Goal: Transaction & Acquisition: Purchase product/service

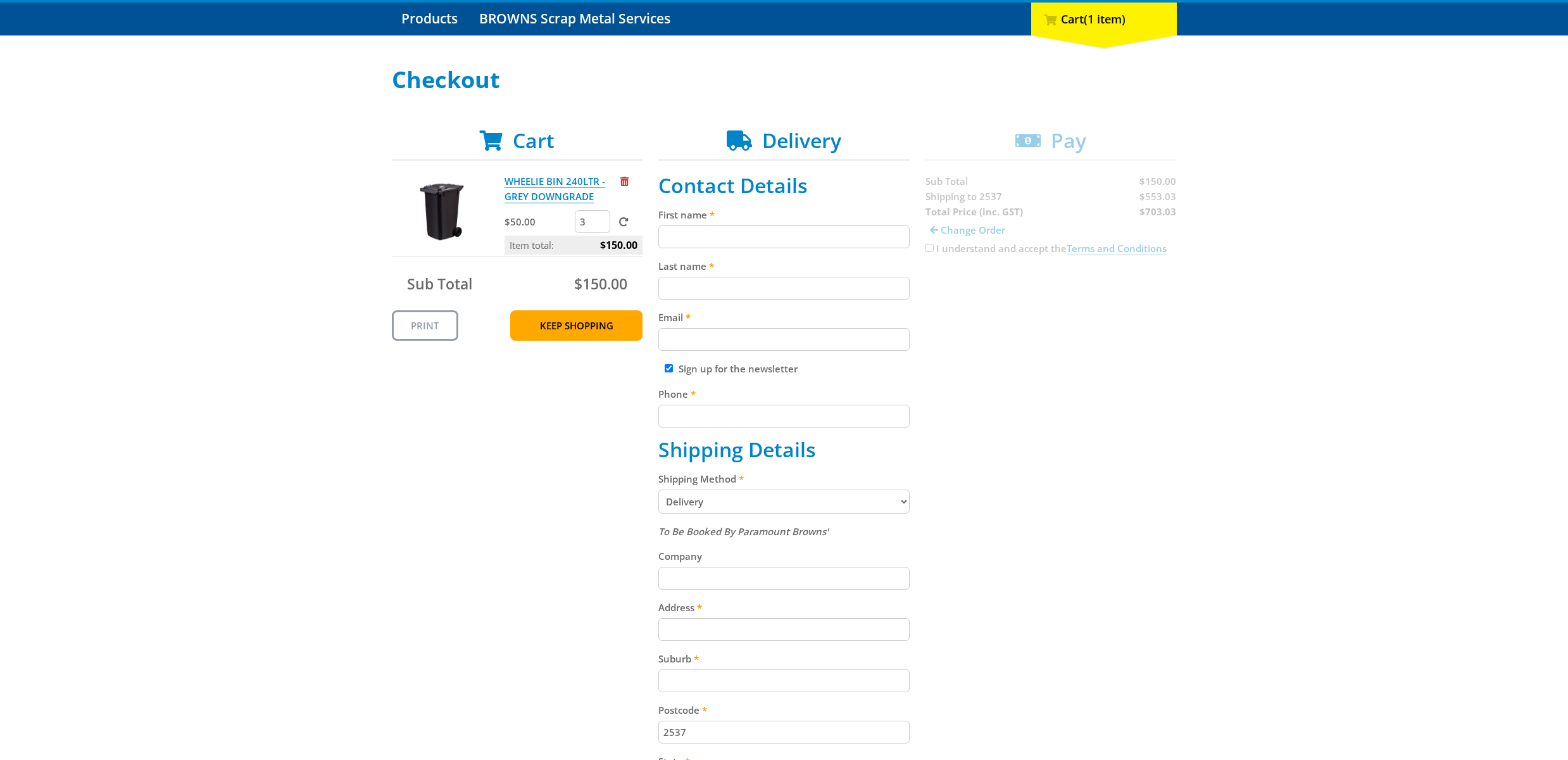
scroll to position [164, 0]
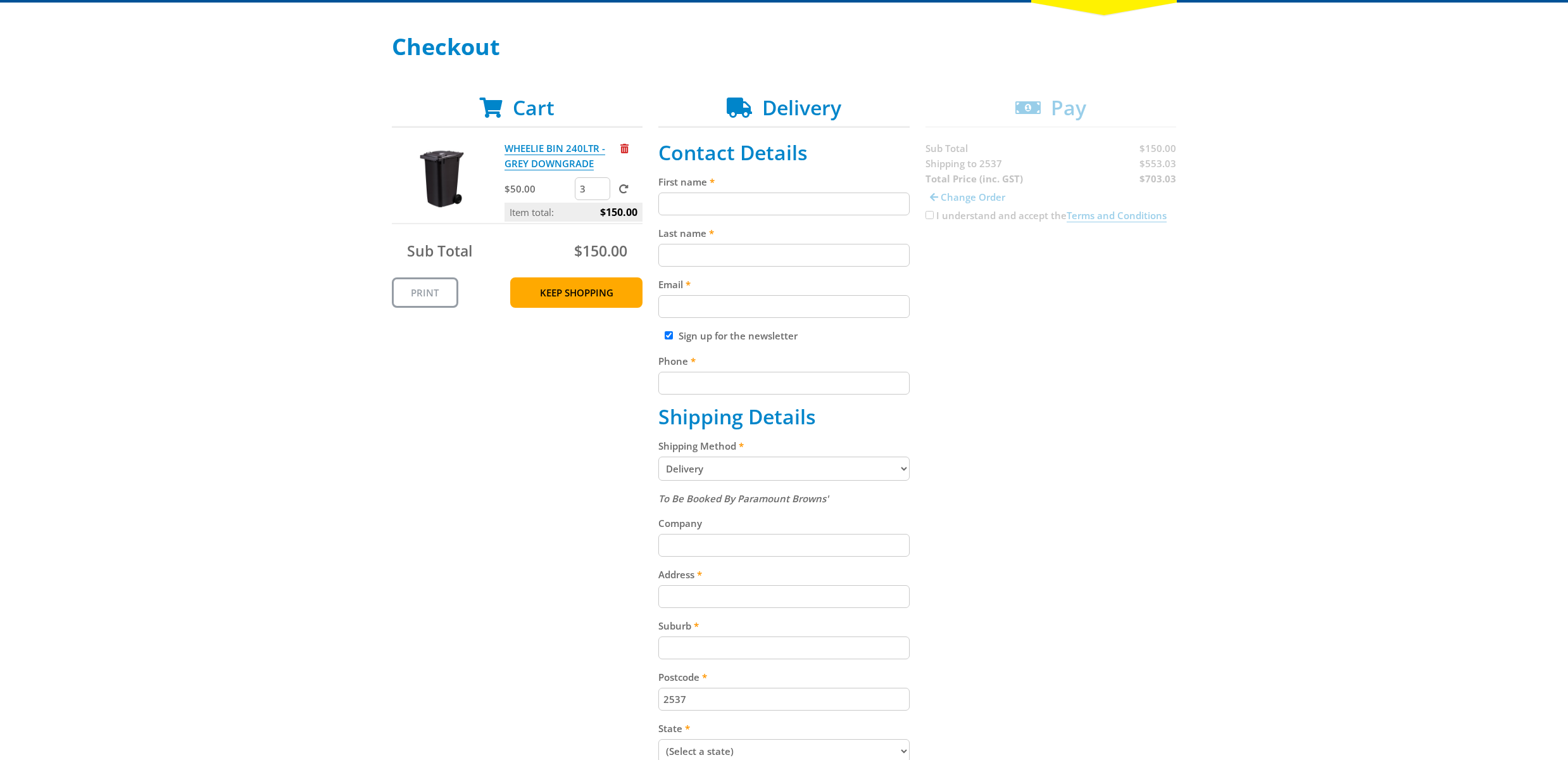
click at [743, 206] on input "First name" at bounding box center [784, 204] width 251 height 23
type input "[PERSON_NAME]"
type input "[PERSON_NAME][EMAIL_ADDRESS][DOMAIN_NAME]"
type input "0419865067"
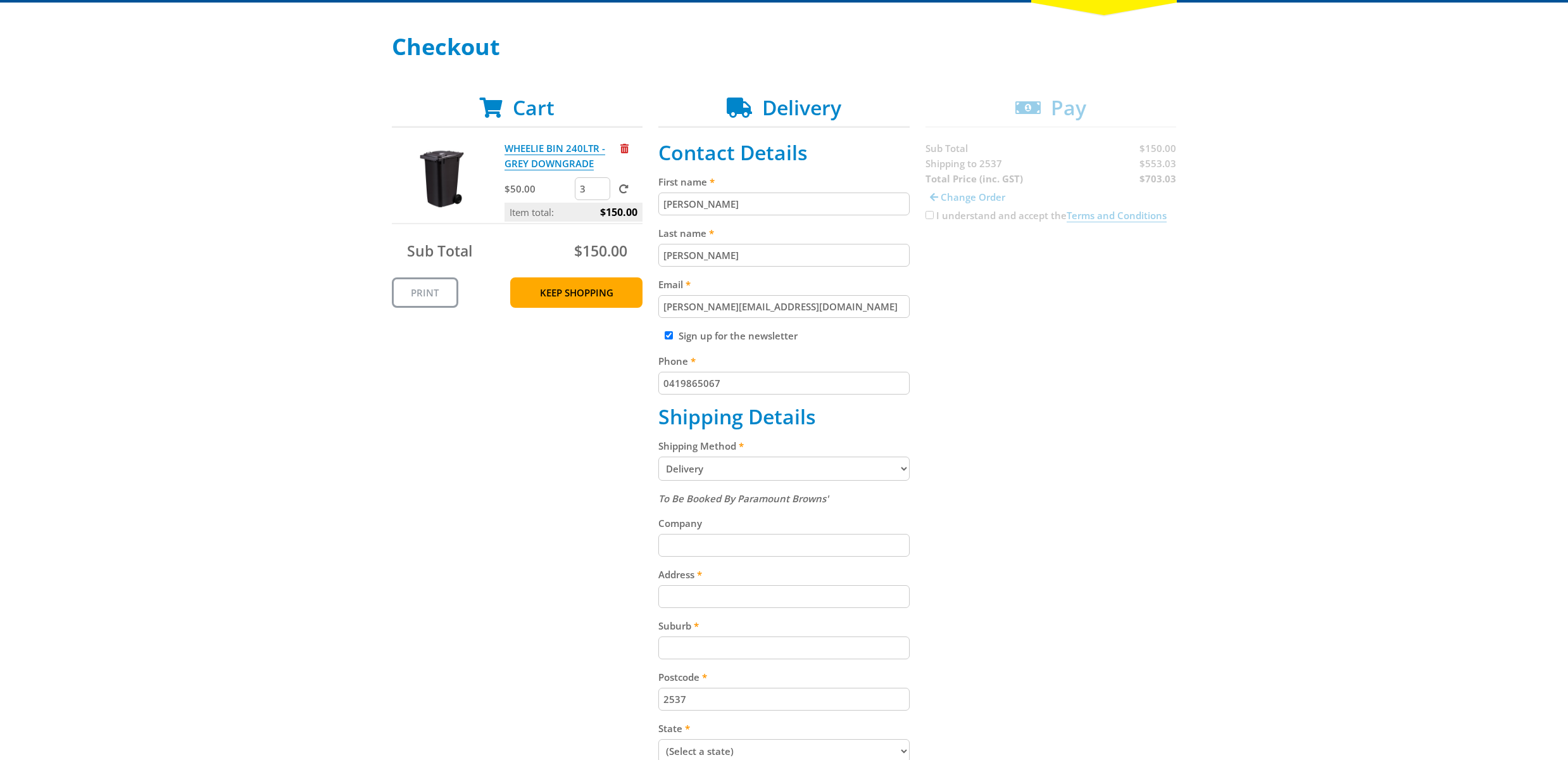
type input "[STREET_ADDRESS]"
type input "Broulee"
select select "[GEOGRAPHIC_DATA]"
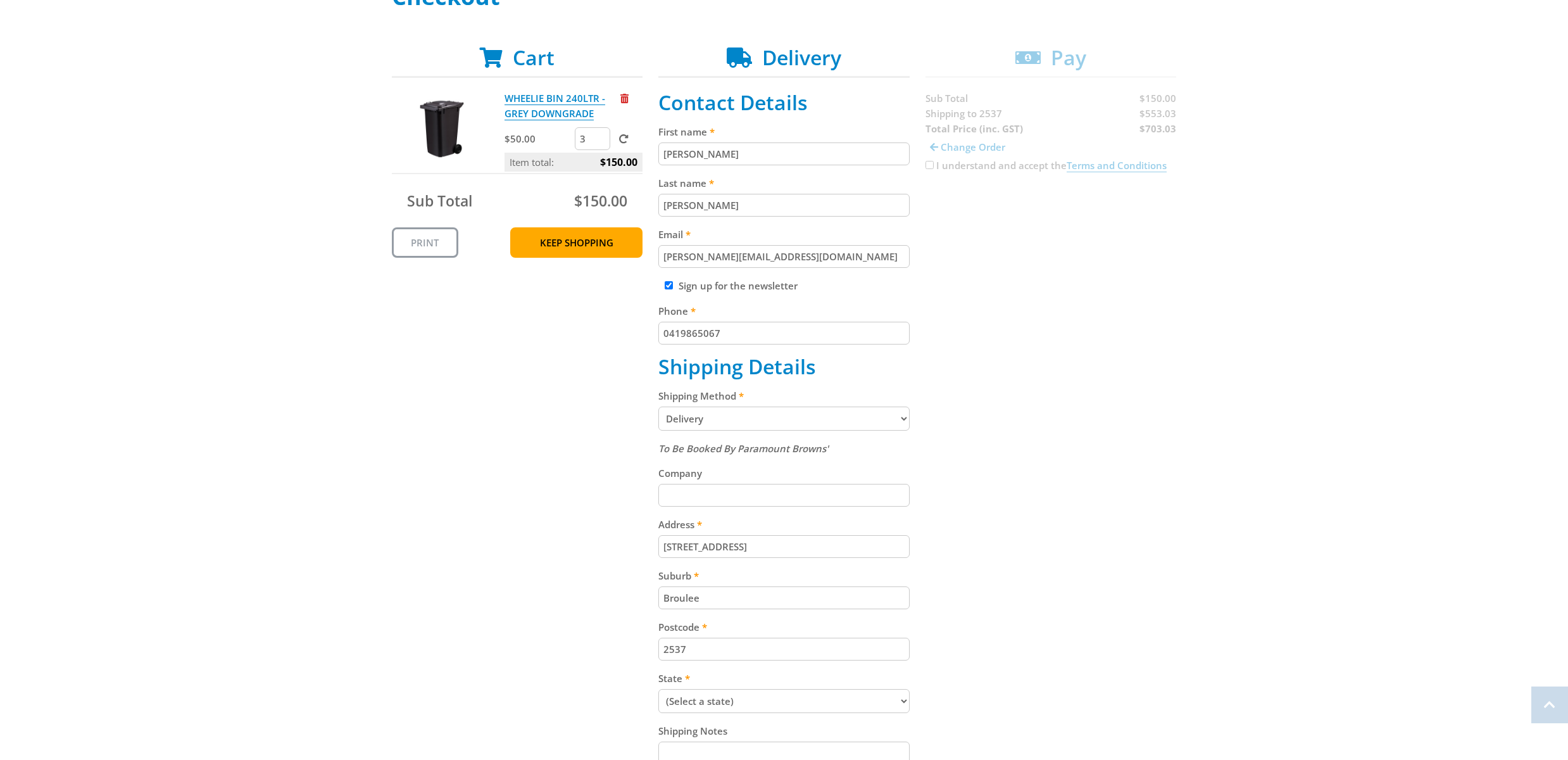
scroll to position [232, 0]
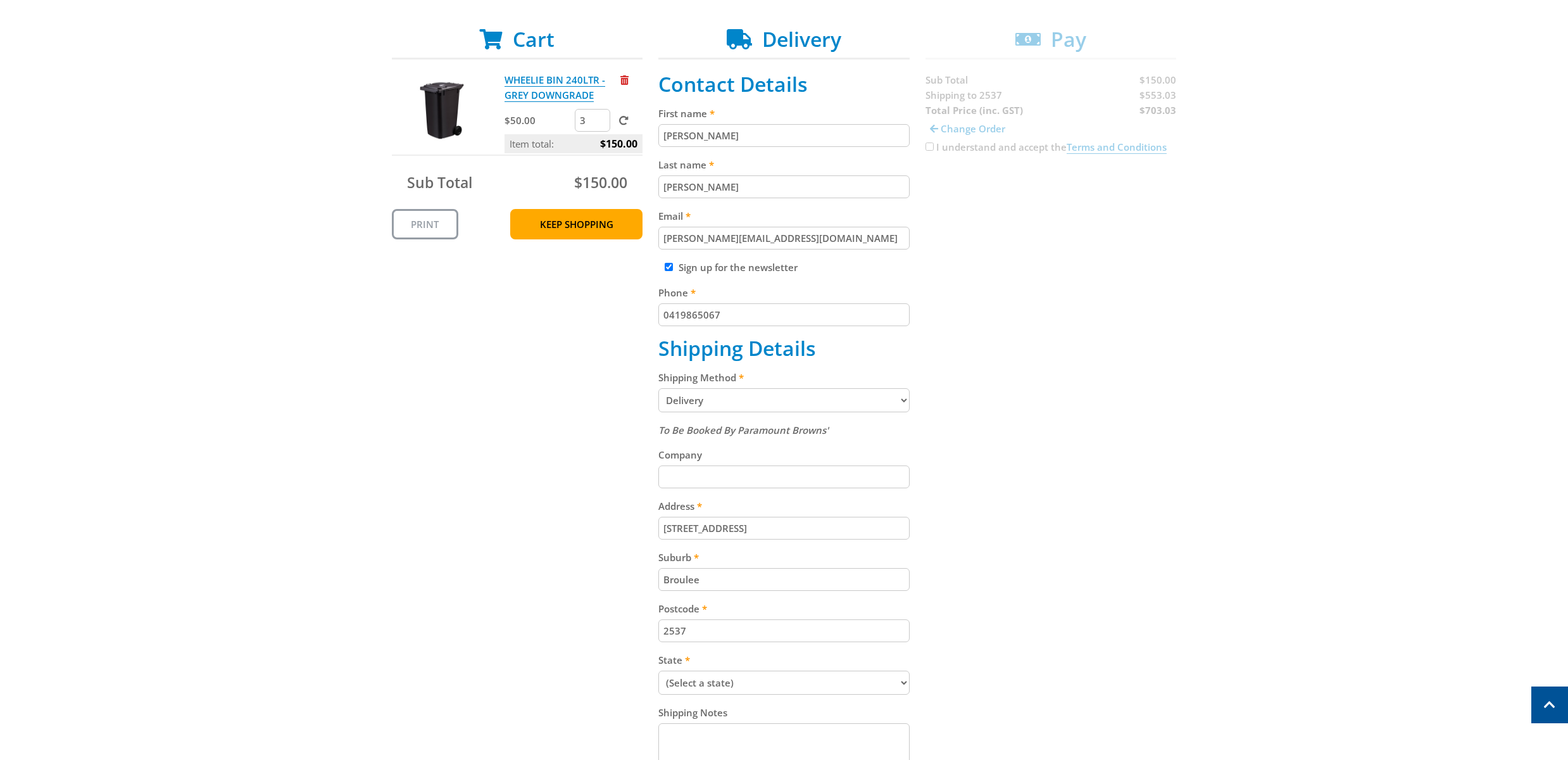
click at [814, 399] on select "Pickup from Gepps Cross Delivery" at bounding box center [784, 400] width 251 height 24
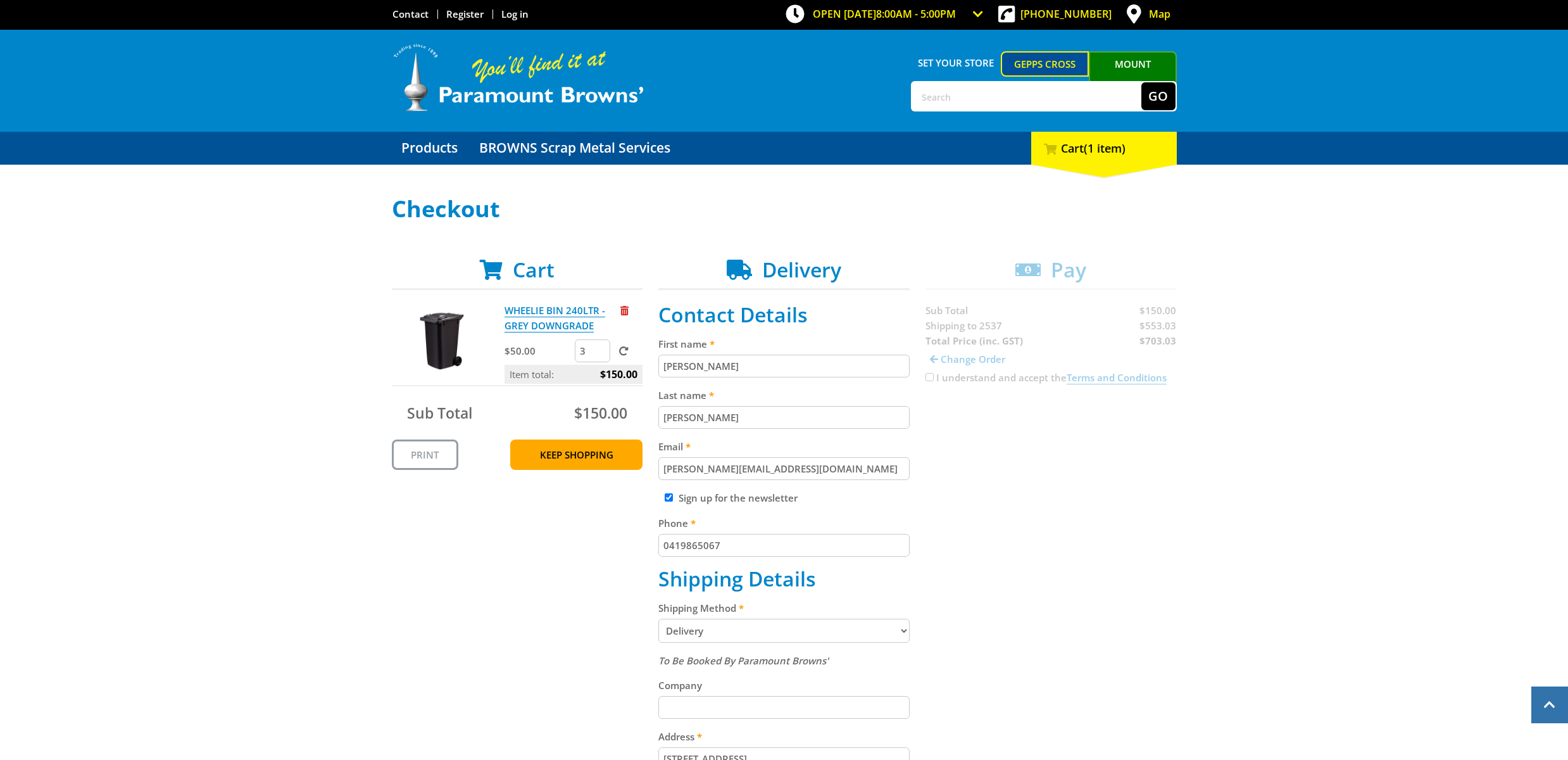
scroll to position [0, 0]
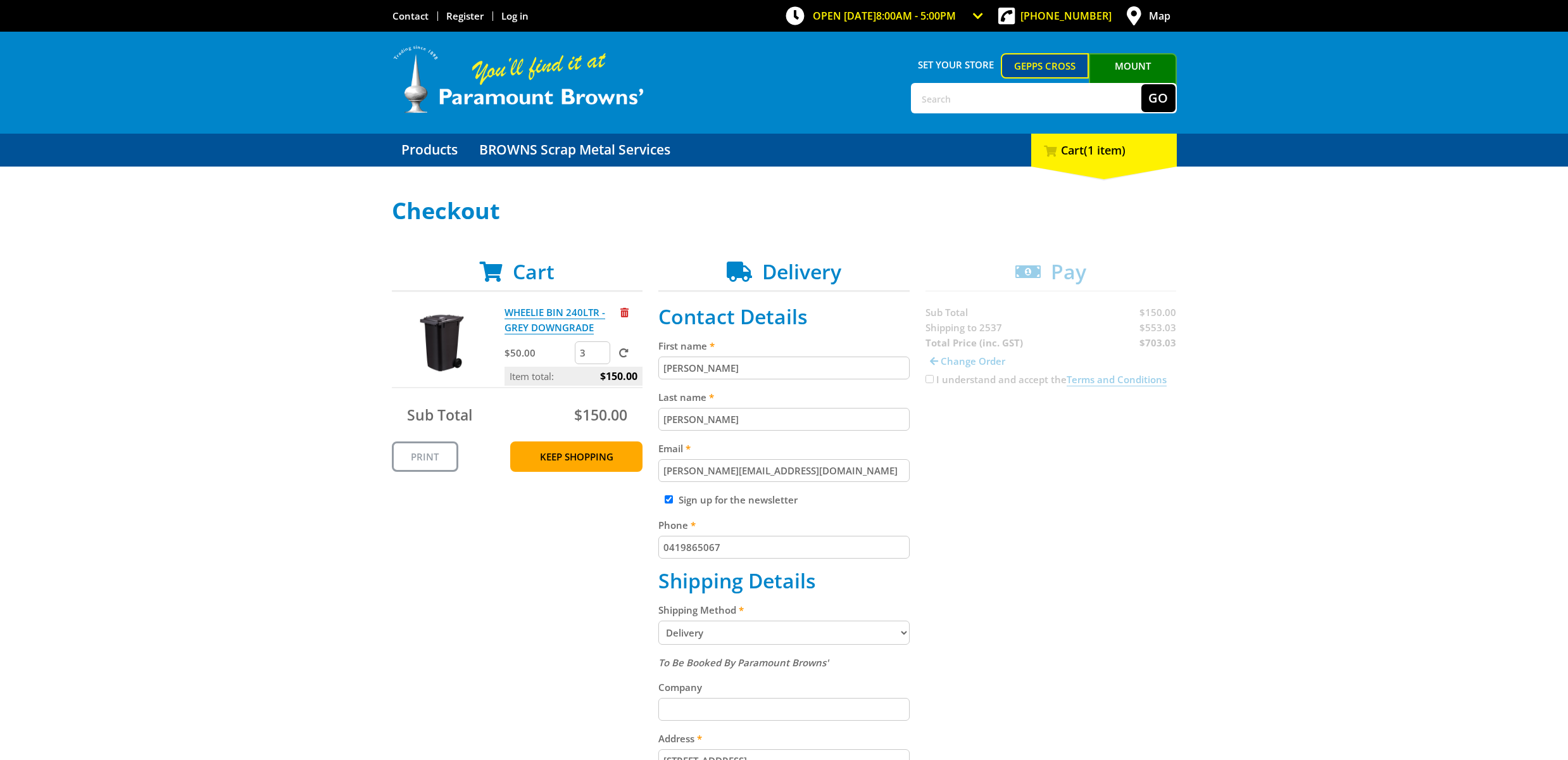
click at [1147, 14] on link "Map" at bounding box center [1148, 16] width 56 height 32
